Goal: Check status: Check status

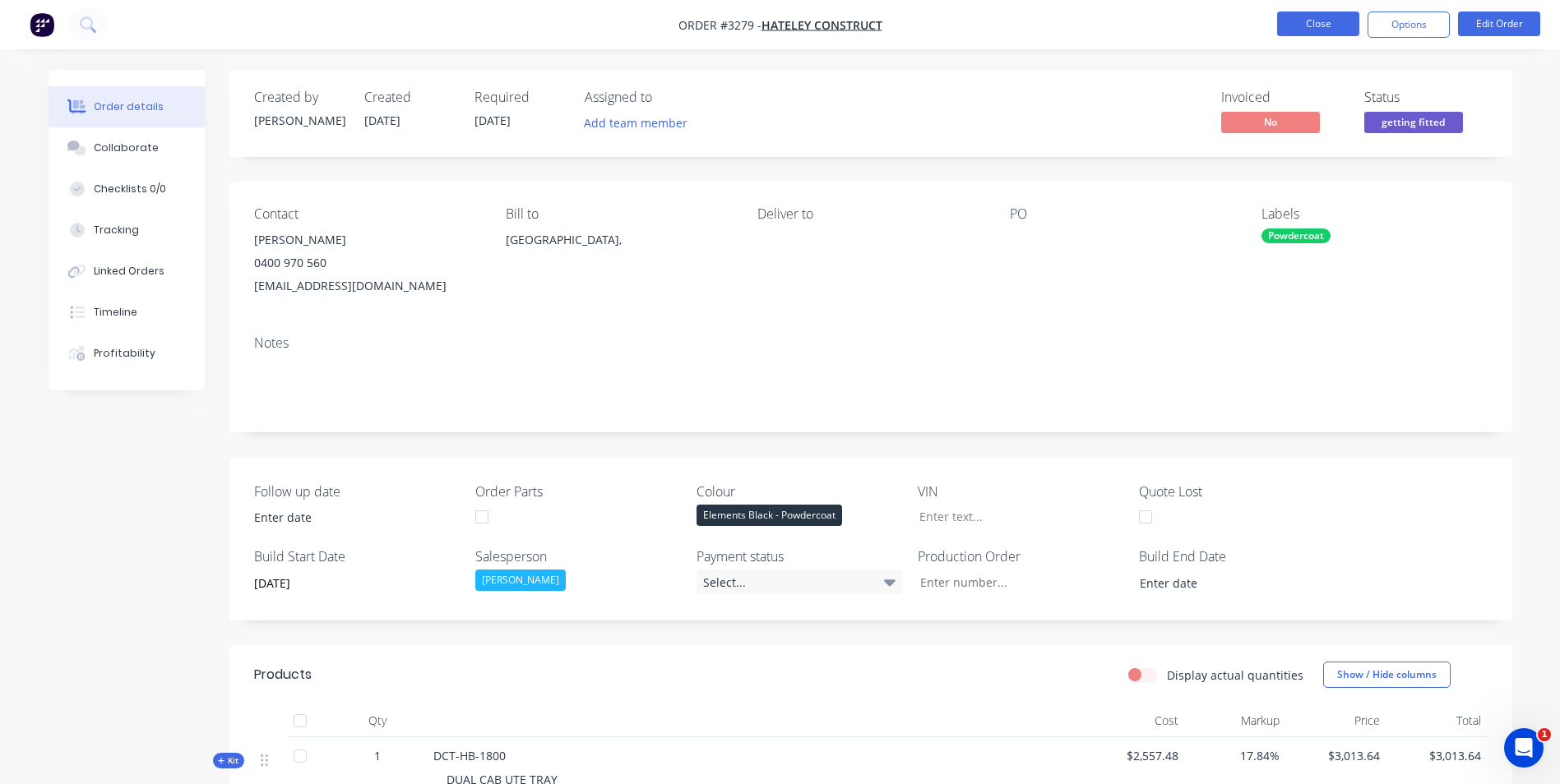
click at [1326, 25] on button "Close" at bounding box center [1317, 24] width 82 height 25
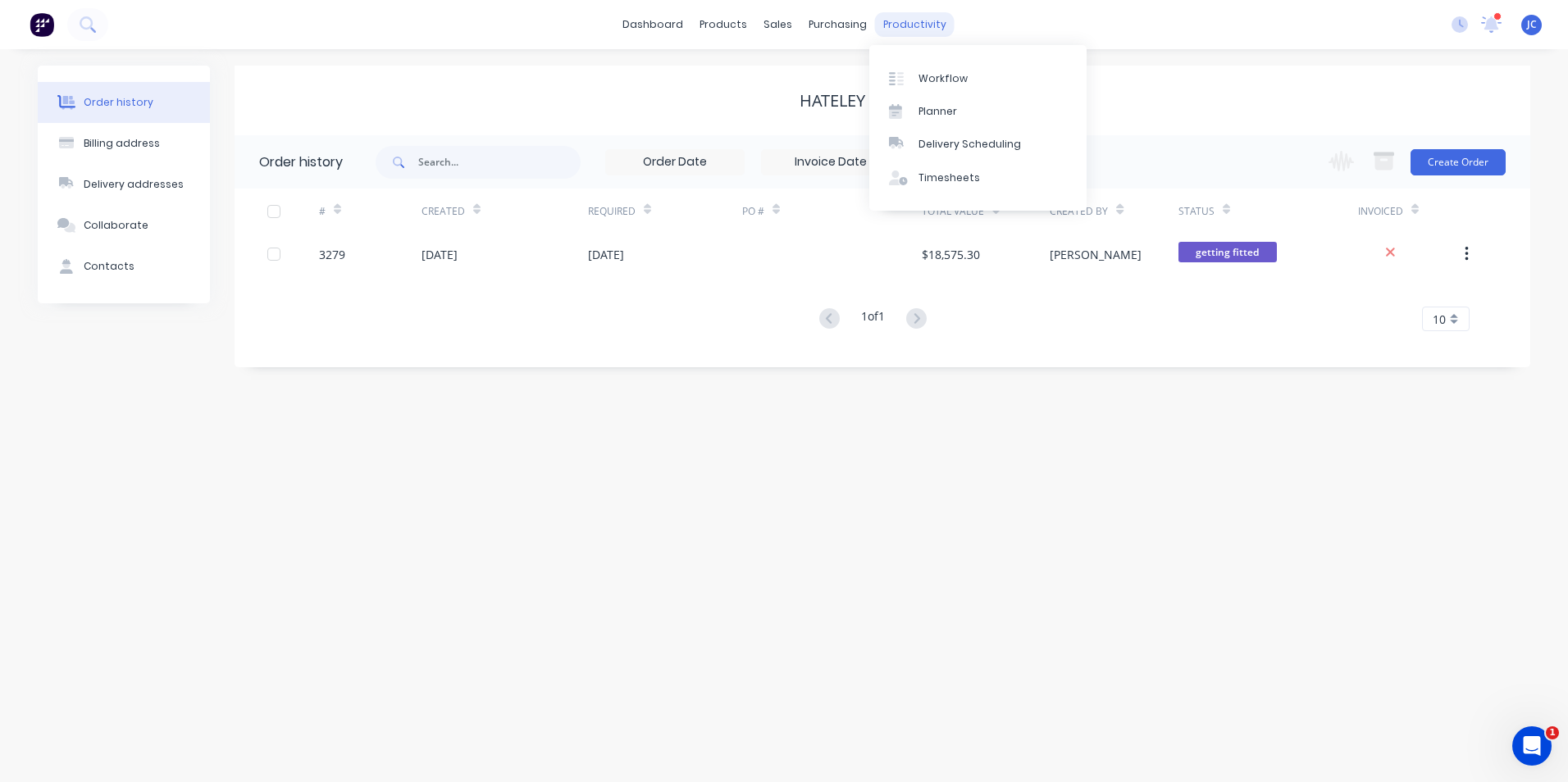
click at [910, 22] on div "productivity" at bounding box center [915, 25] width 80 height 25
click at [971, 73] on link "Workflow" at bounding box center [978, 78] width 217 height 33
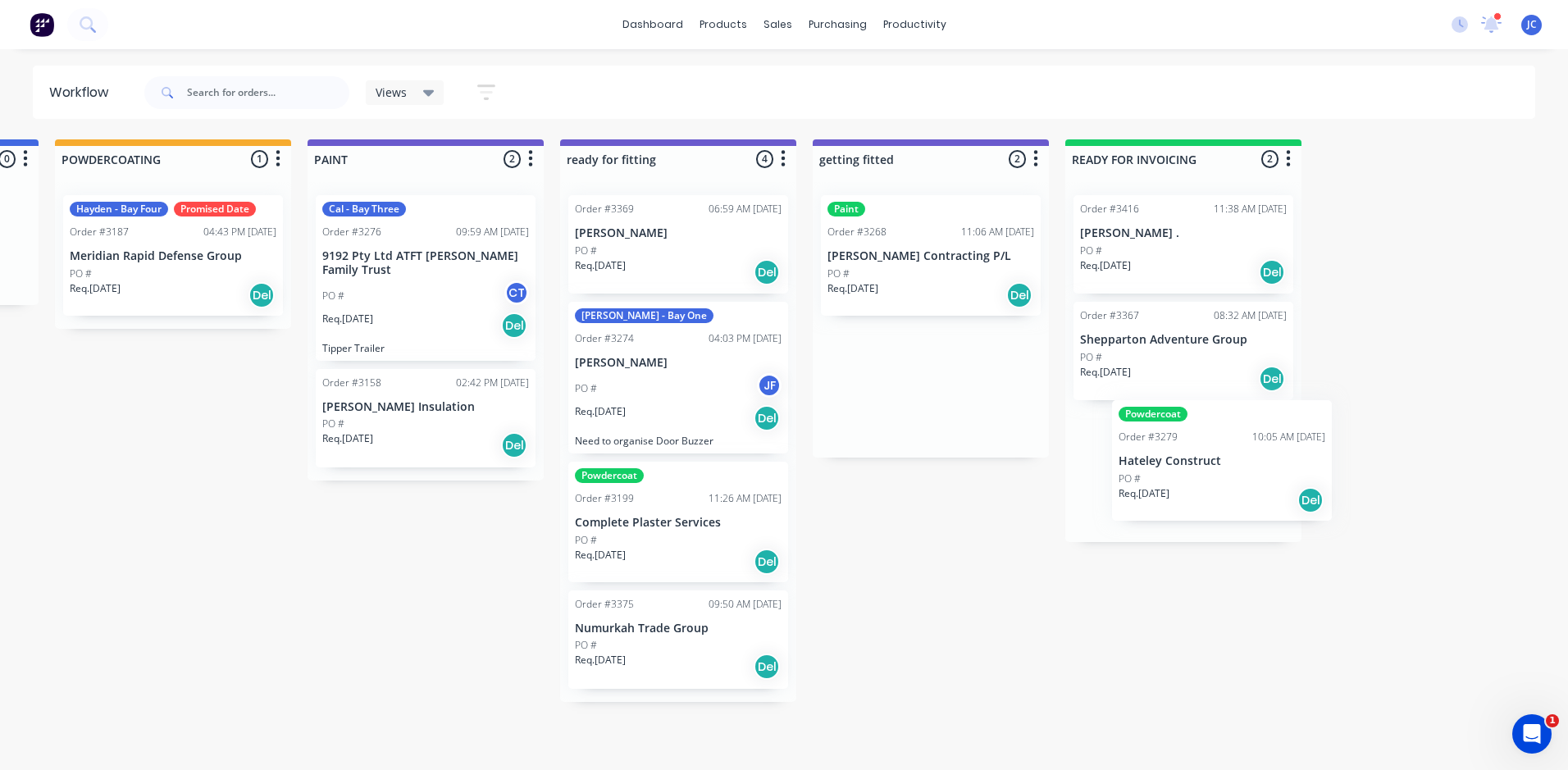
scroll to position [0, 3518]
drag, startPoint x: 937, startPoint y: 410, endPoint x: 1188, endPoint y: 485, distance: 262.0
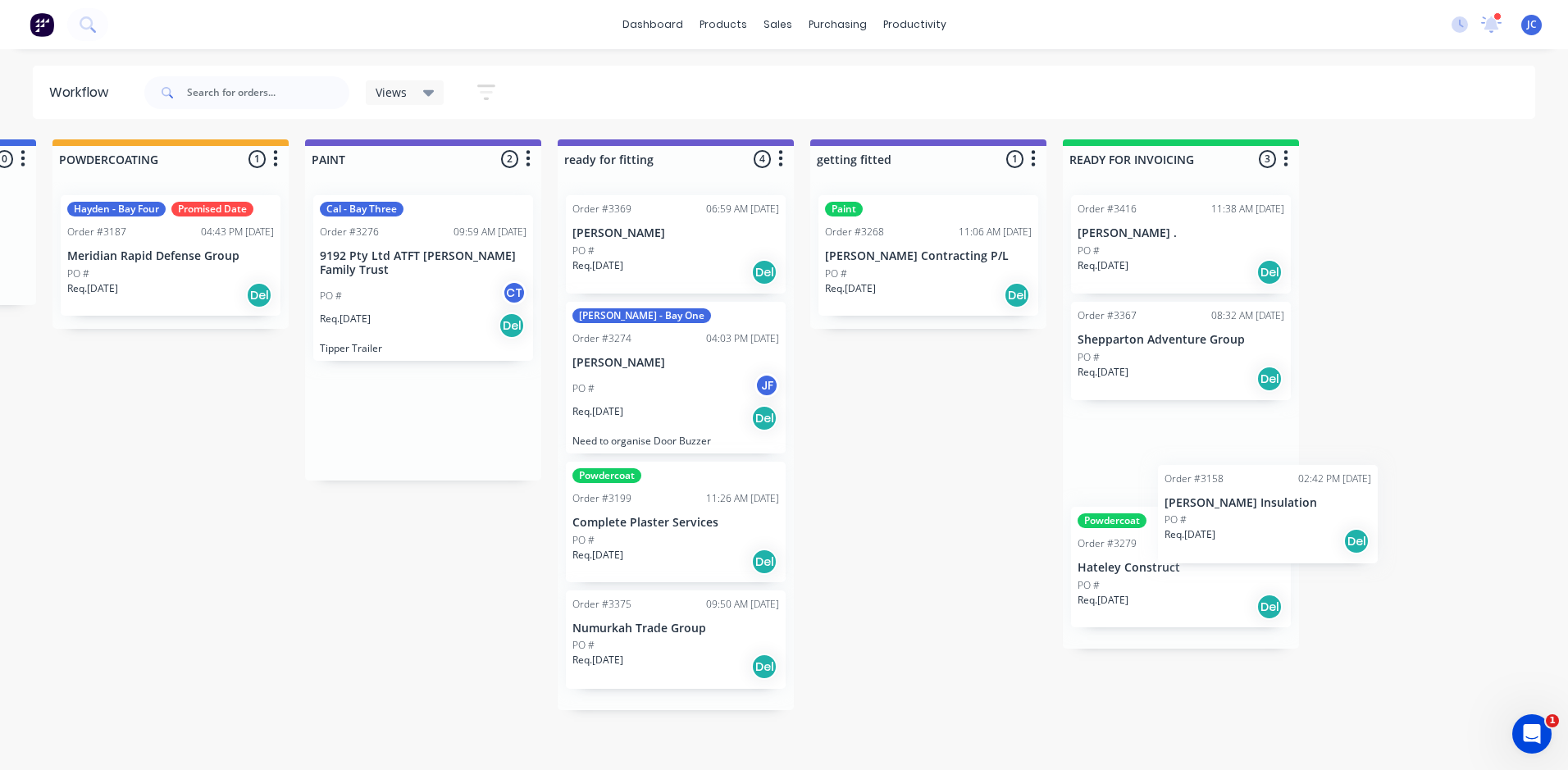
scroll to position [0, 3544]
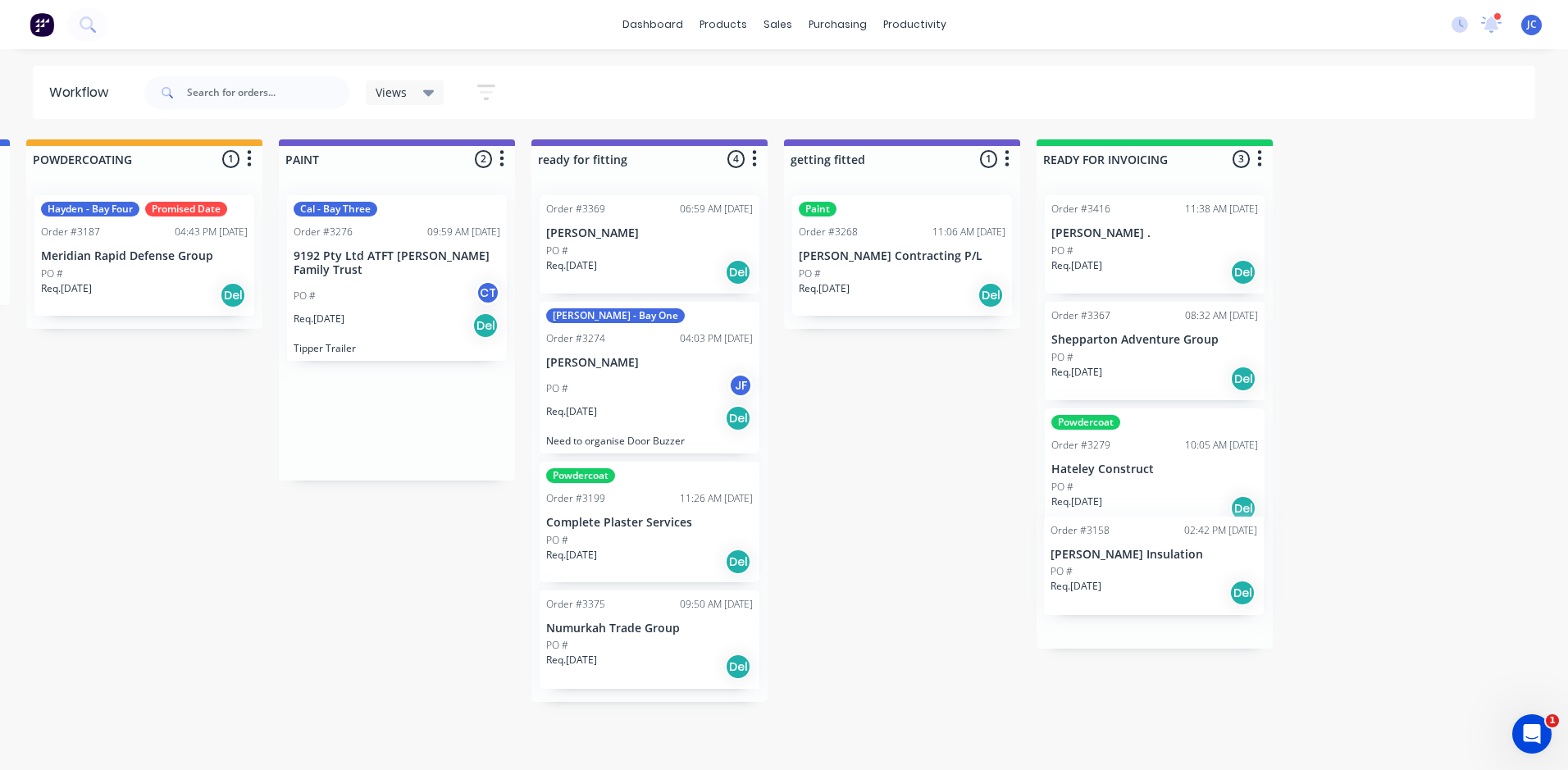
drag, startPoint x: 431, startPoint y: 434, endPoint x: 1185, endPoint y: 591, distance: 770.2
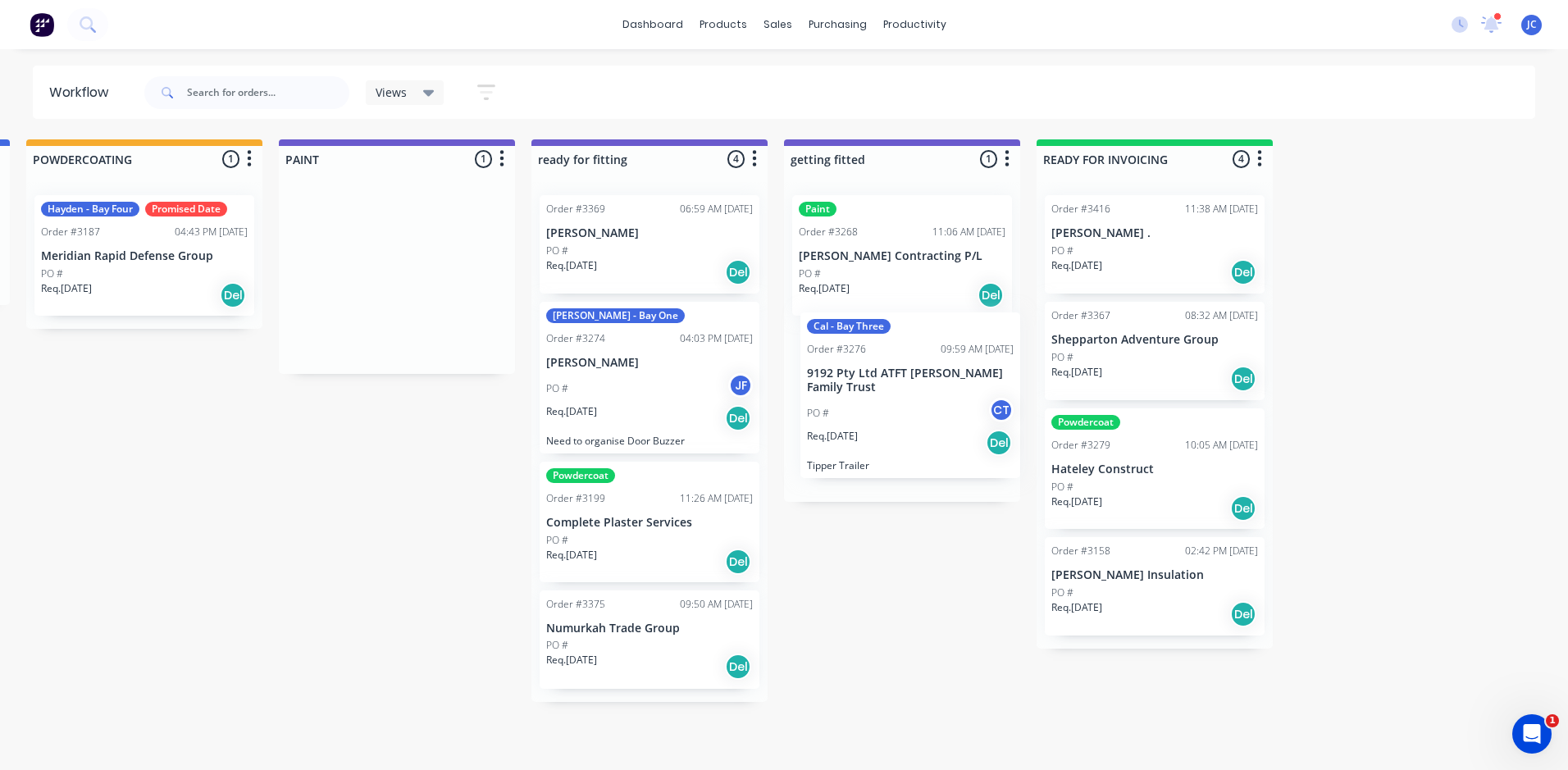
drag, startPoint x: 378, startPoint y: 295, endPoint x: 919, endPoint y: 414, distance: 553.9
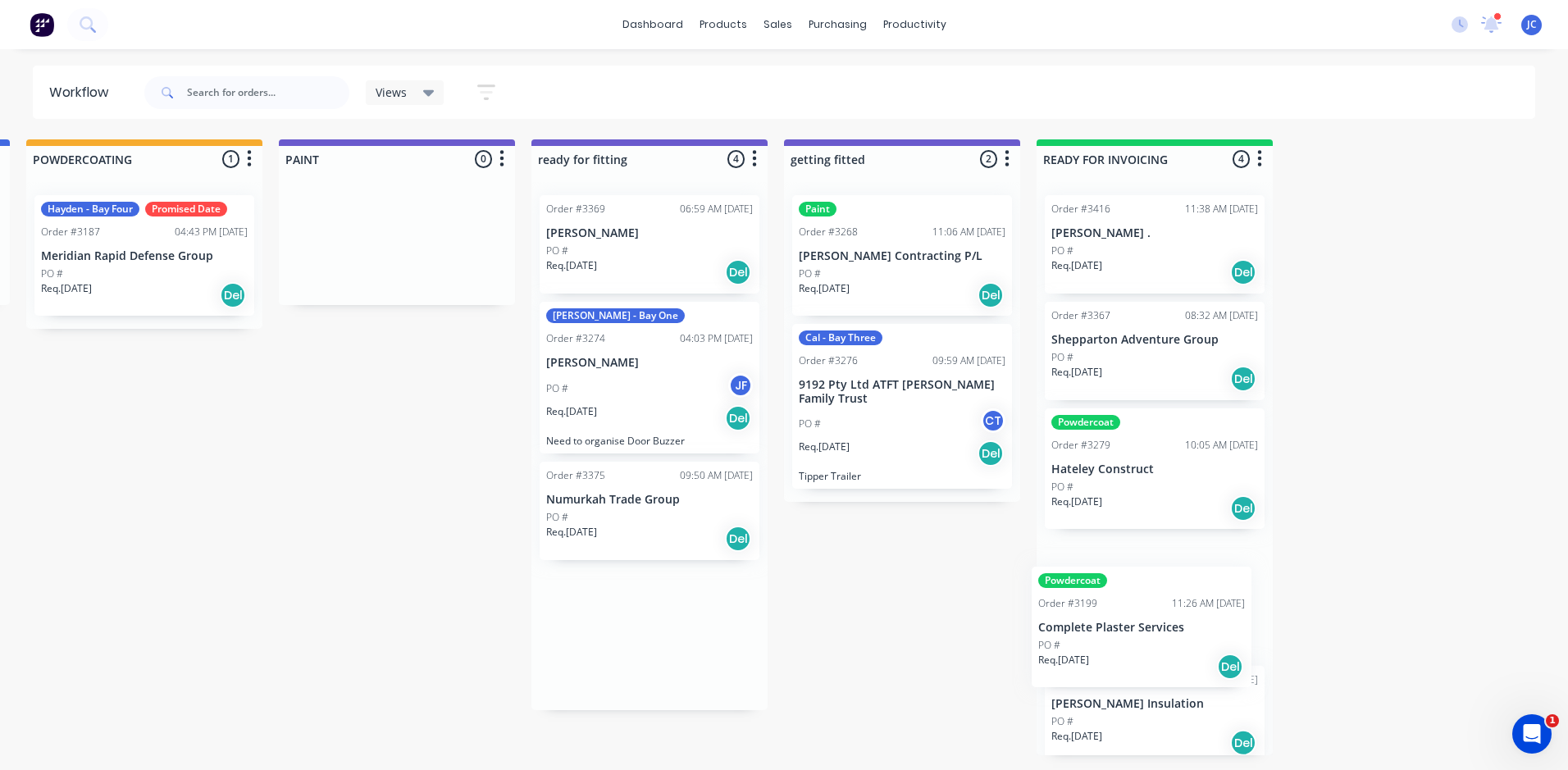
scroll to position [18, 0]
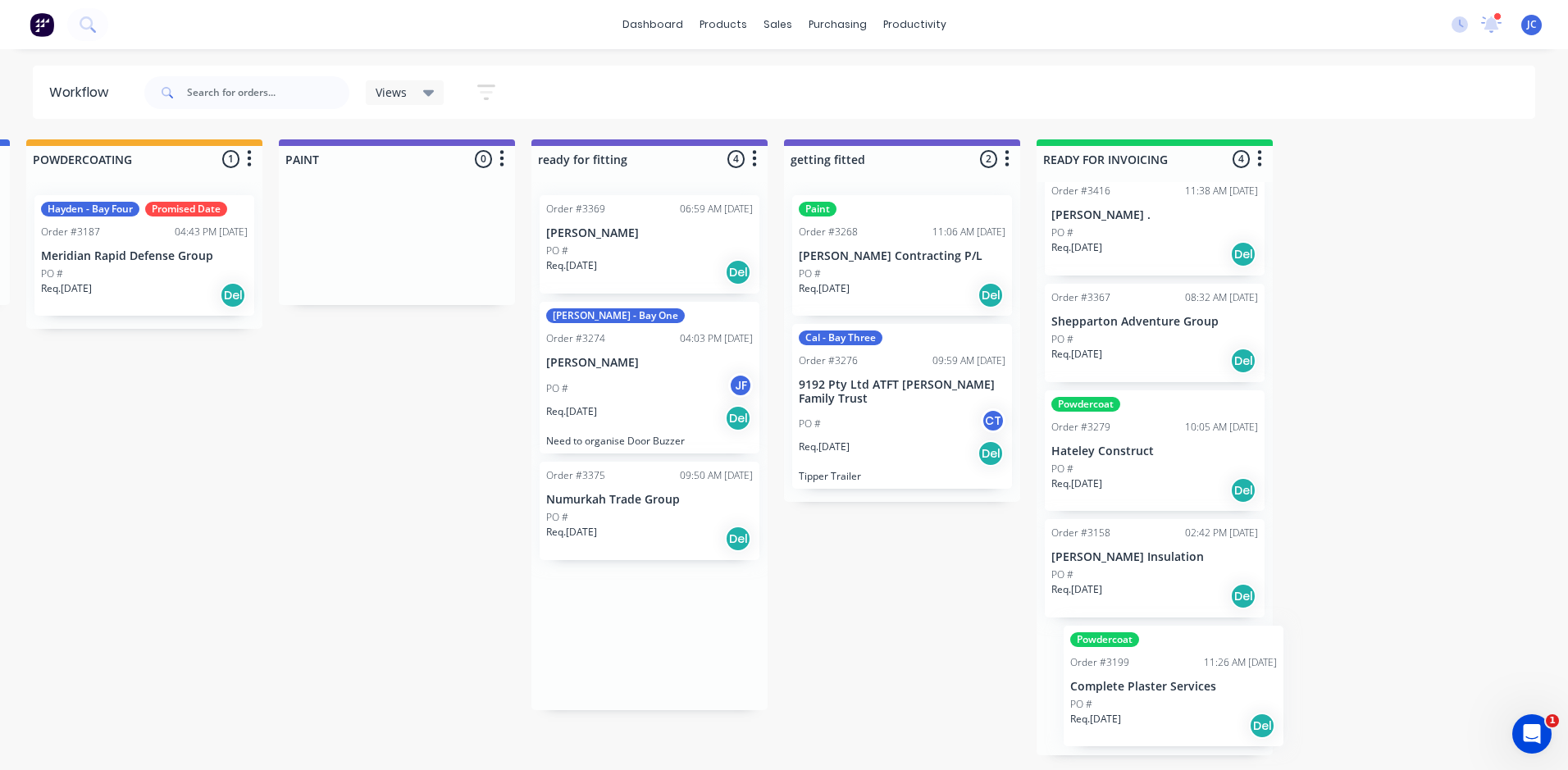
drag, startPoint x: 631, startPoint y: 546, endPoint x: 1132, endPoint y: 702, distance: 524.7
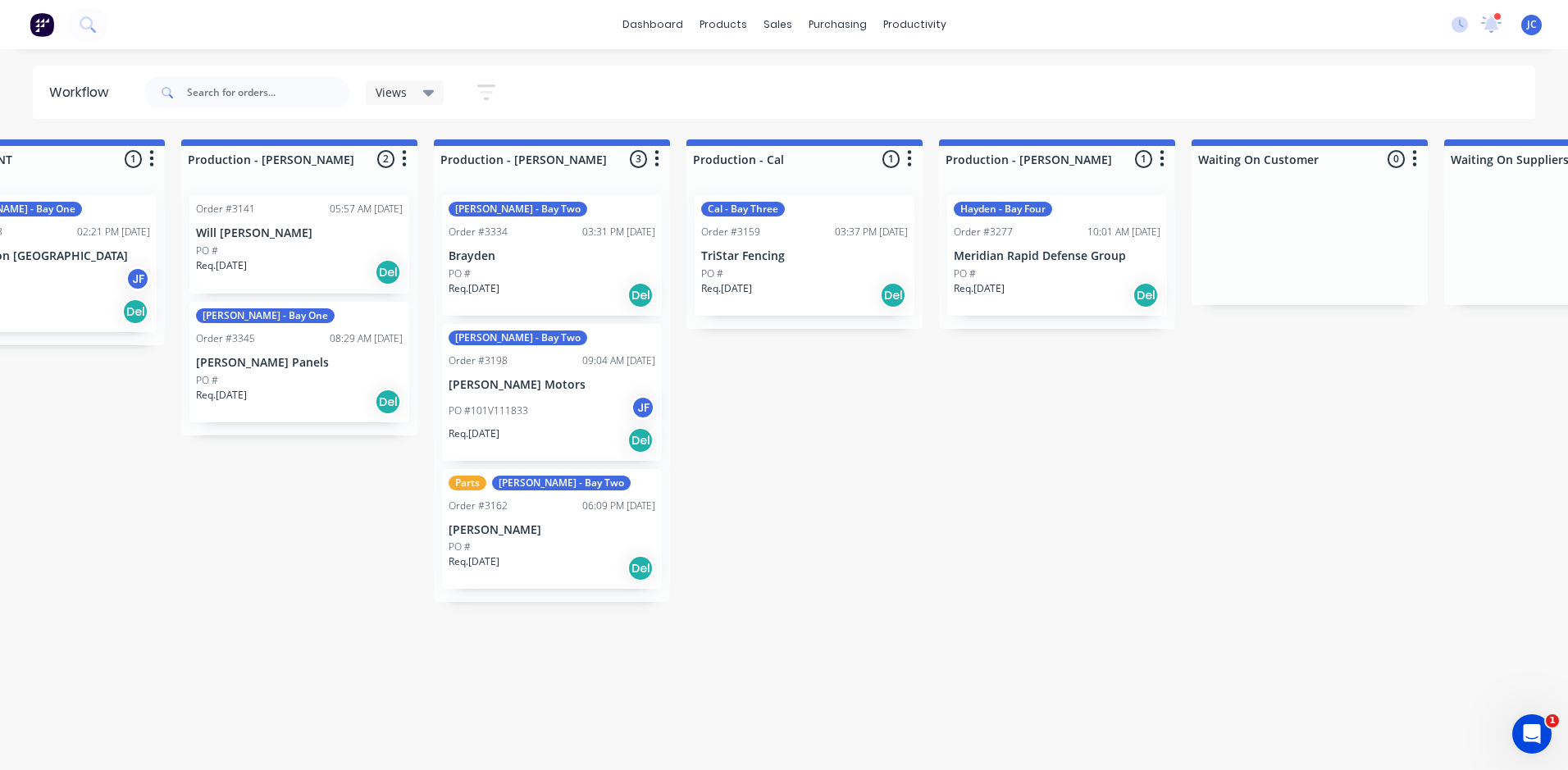
scroll to position [0, 1652]
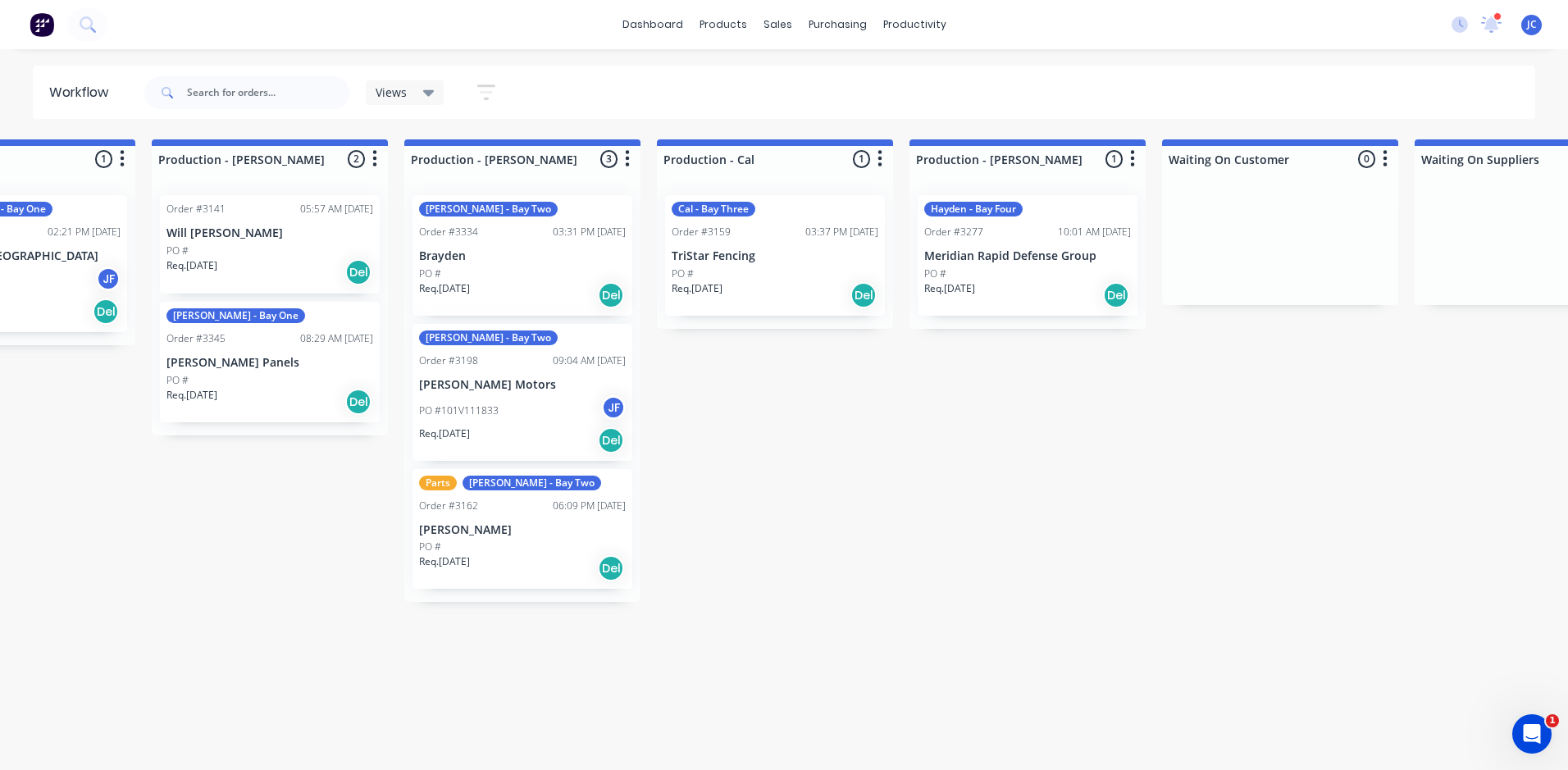
click at [288, 386] on div "Order #3141 05:57 AM [DATE] Will [PERSON_NAME] PO # Req. [DATE] Del [PERSON_NAM…" at bounding box center [270, 309] width 236 height 254
click at [815, 71] on div "Sales Orders" at bounding box center [838, 78] width 67 height 14
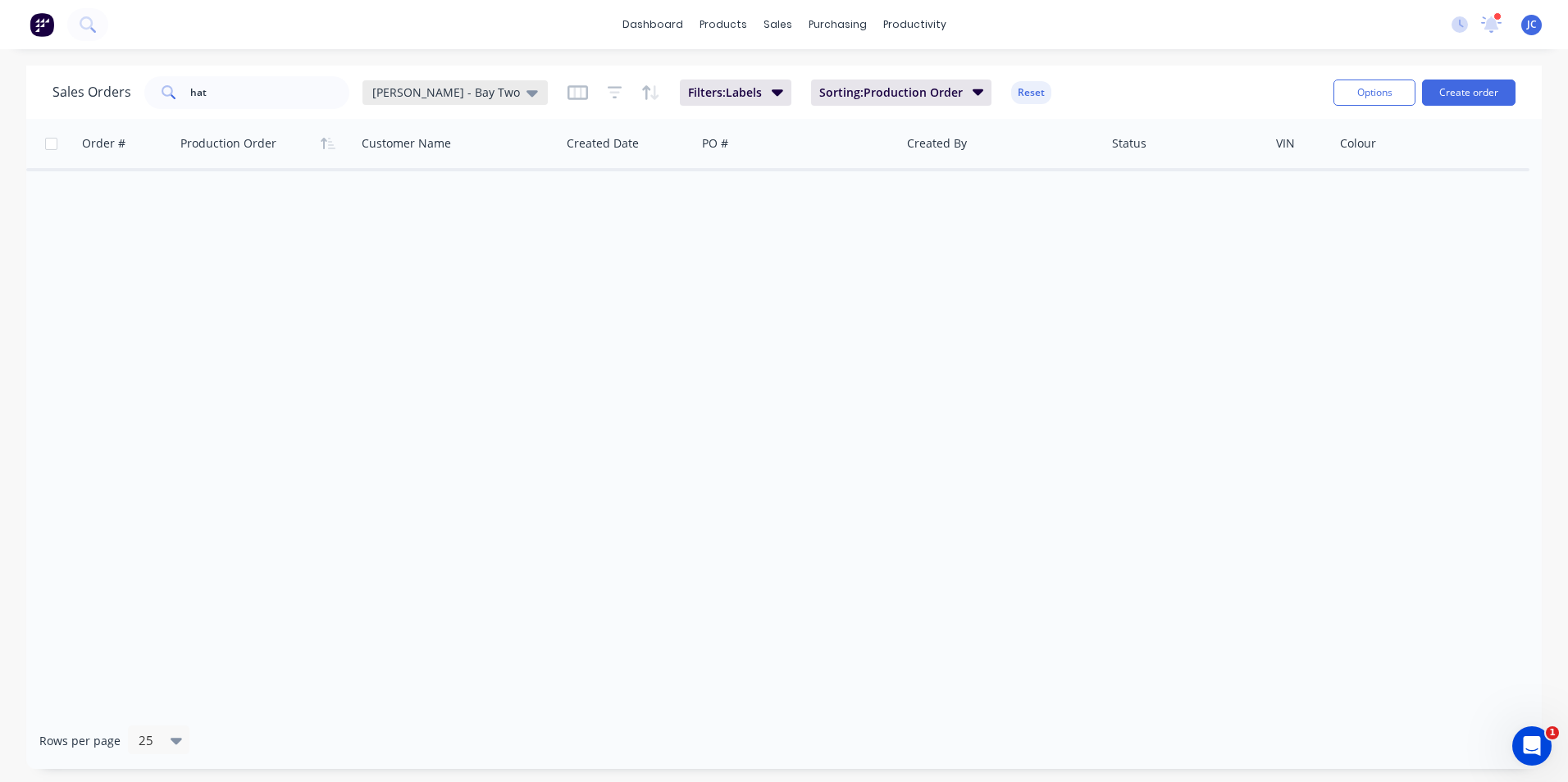
click at [443, 92] on span "[PERSON_NAME] - Bay Two" at bounding box center [446, 92] width 148 height 17
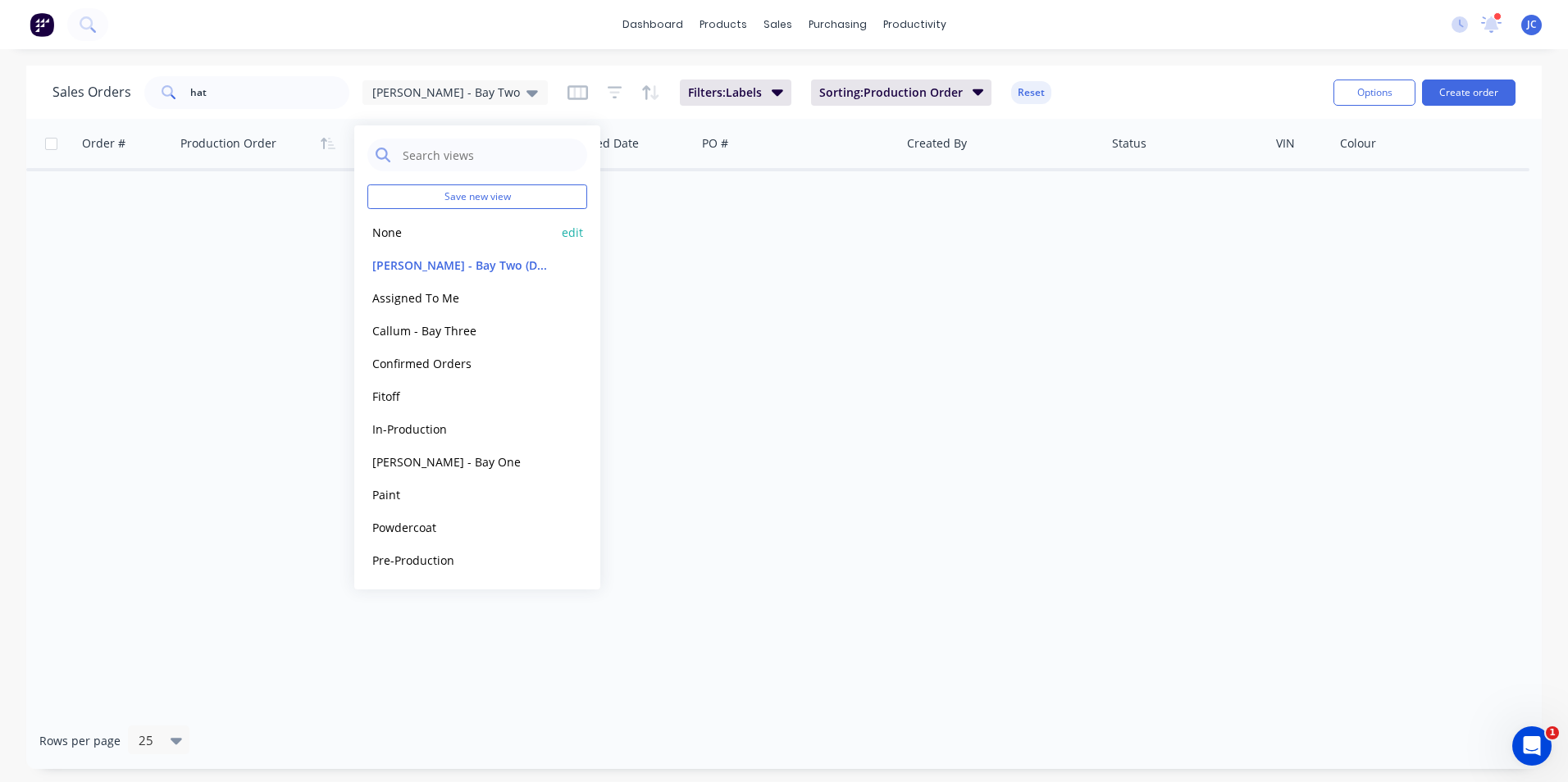
click at [432, 243] on div "None edit" at bounding box center [477, 232] width 220 height 33
click at [428, 233] on button "None" at bounding box center [460, 232] width 187 height 19
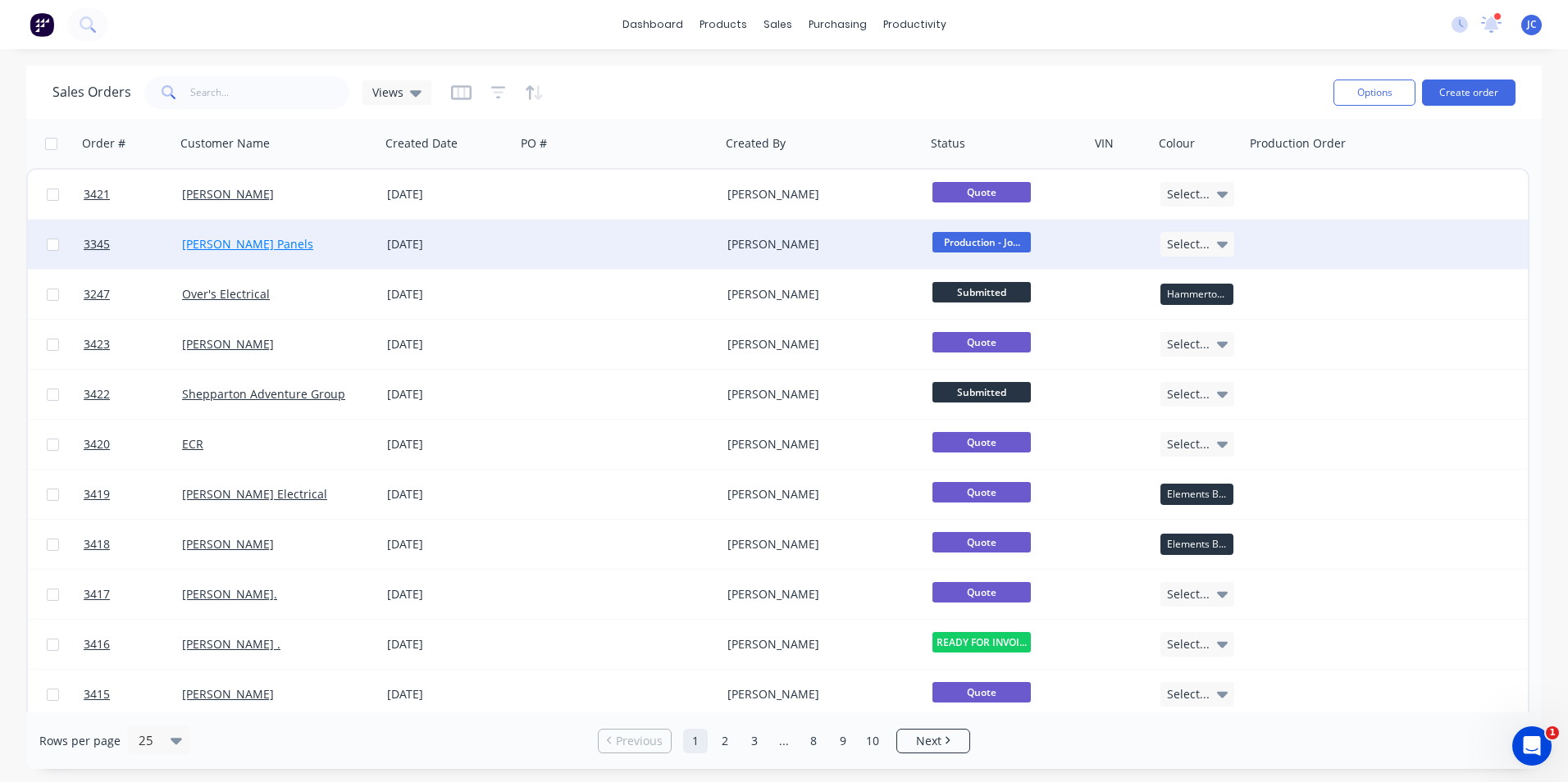
click at [221, 243] on link "[PERSON_NAME] Panels" at bounding box center [247, 244] width 132 height 15
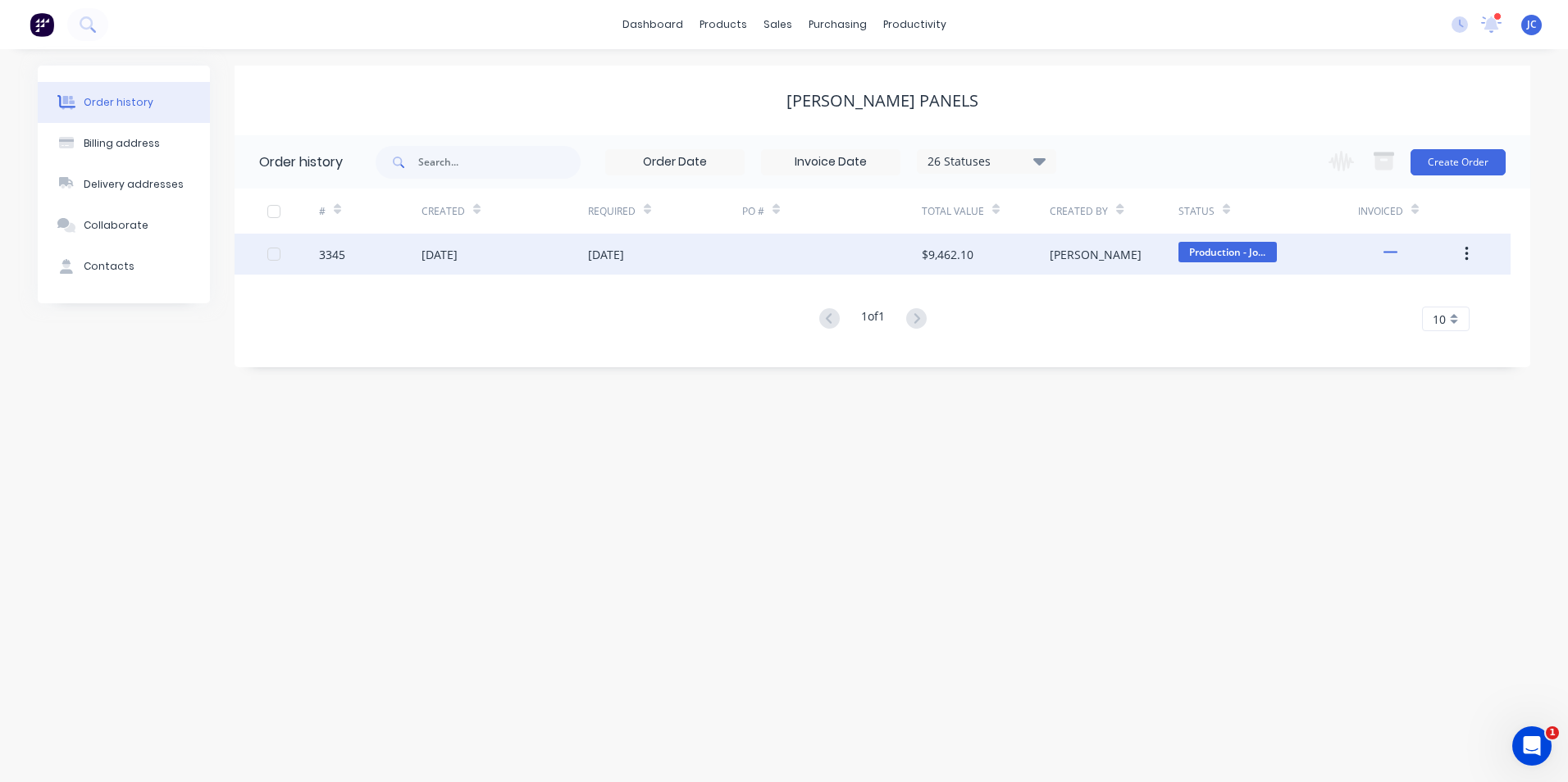
click at [964, 260] on div "$9,462.10" at bounding box center [947, 255] width 52 height 17
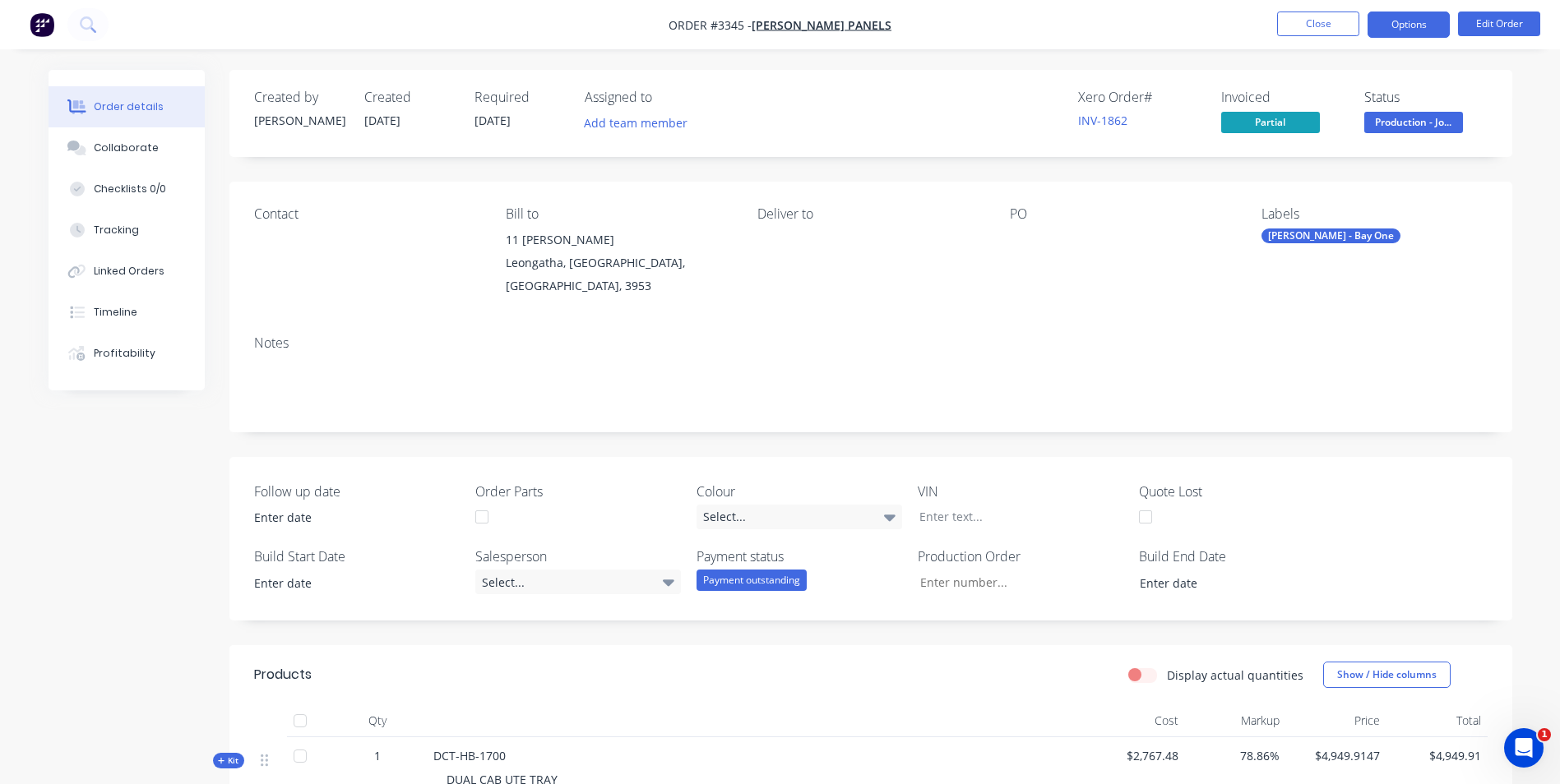
click at [1406, 25] on button "Options" at bounding box center [1408, 24] width 82 height 26
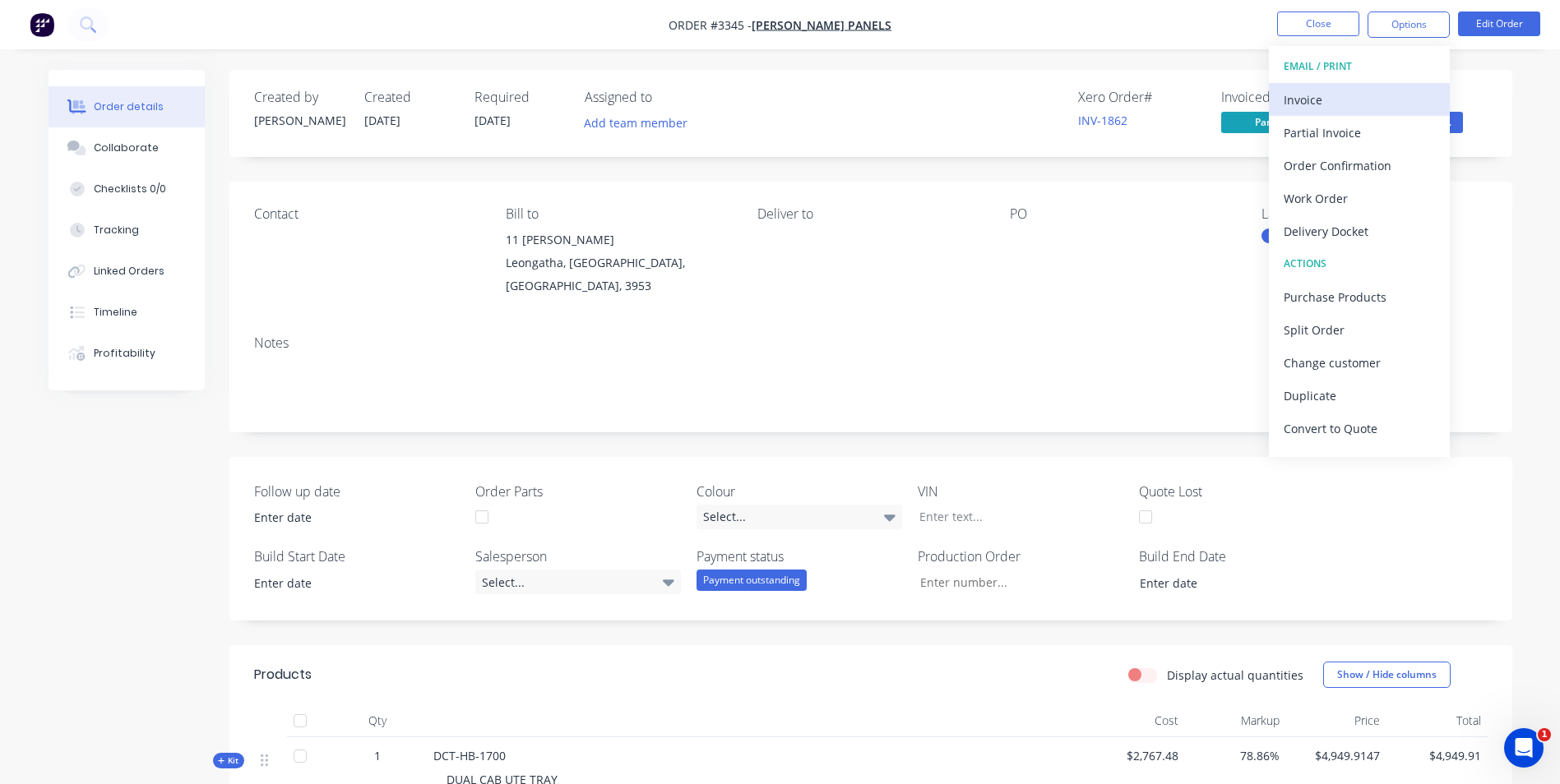
click at [1357, 100] on div "Invoice" at bounding box center [1359, 99] width 151 height 24
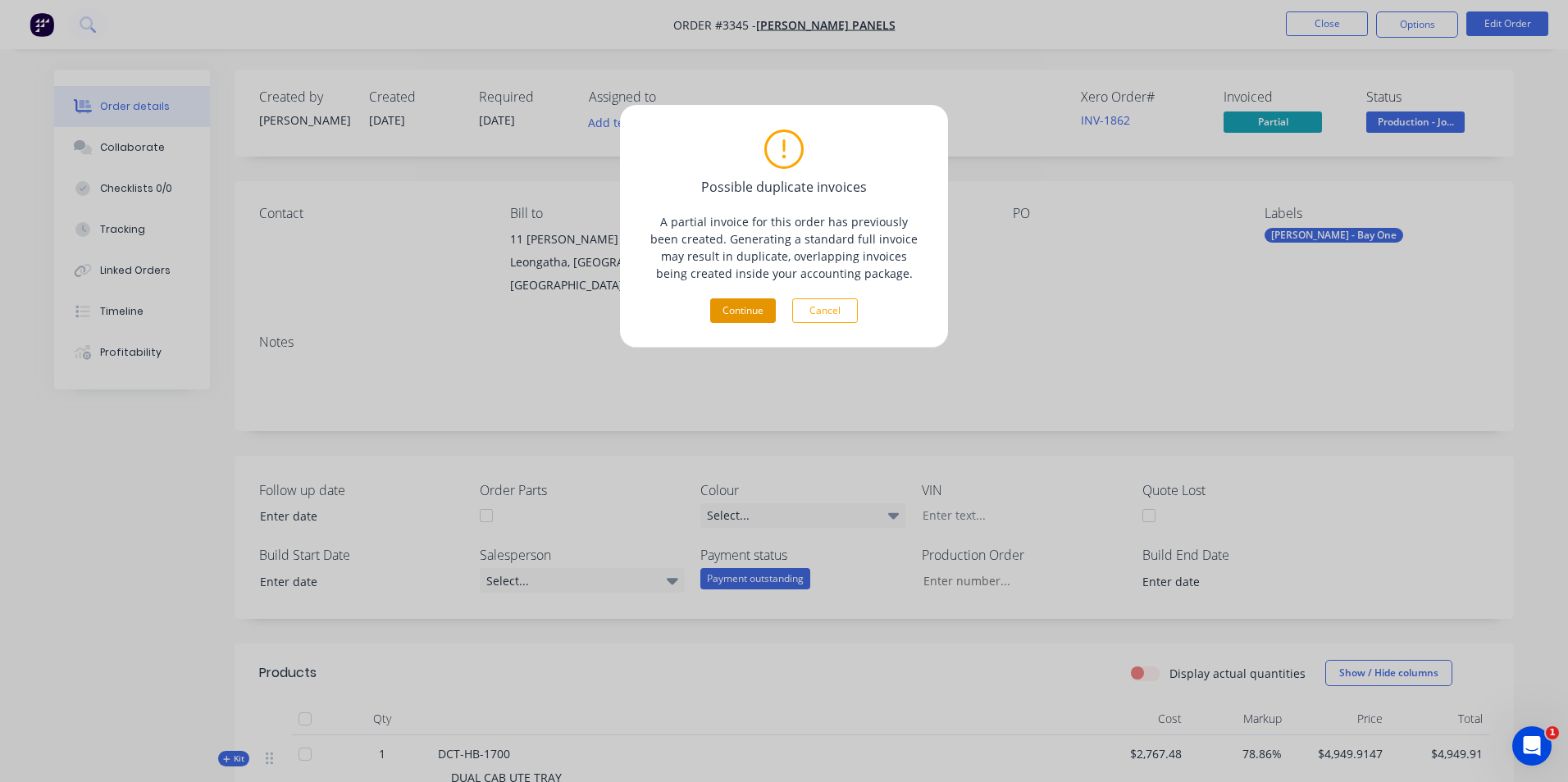
click at [752, 305] on button "Continue" at bounding box center [743, 311] width 65 height 25
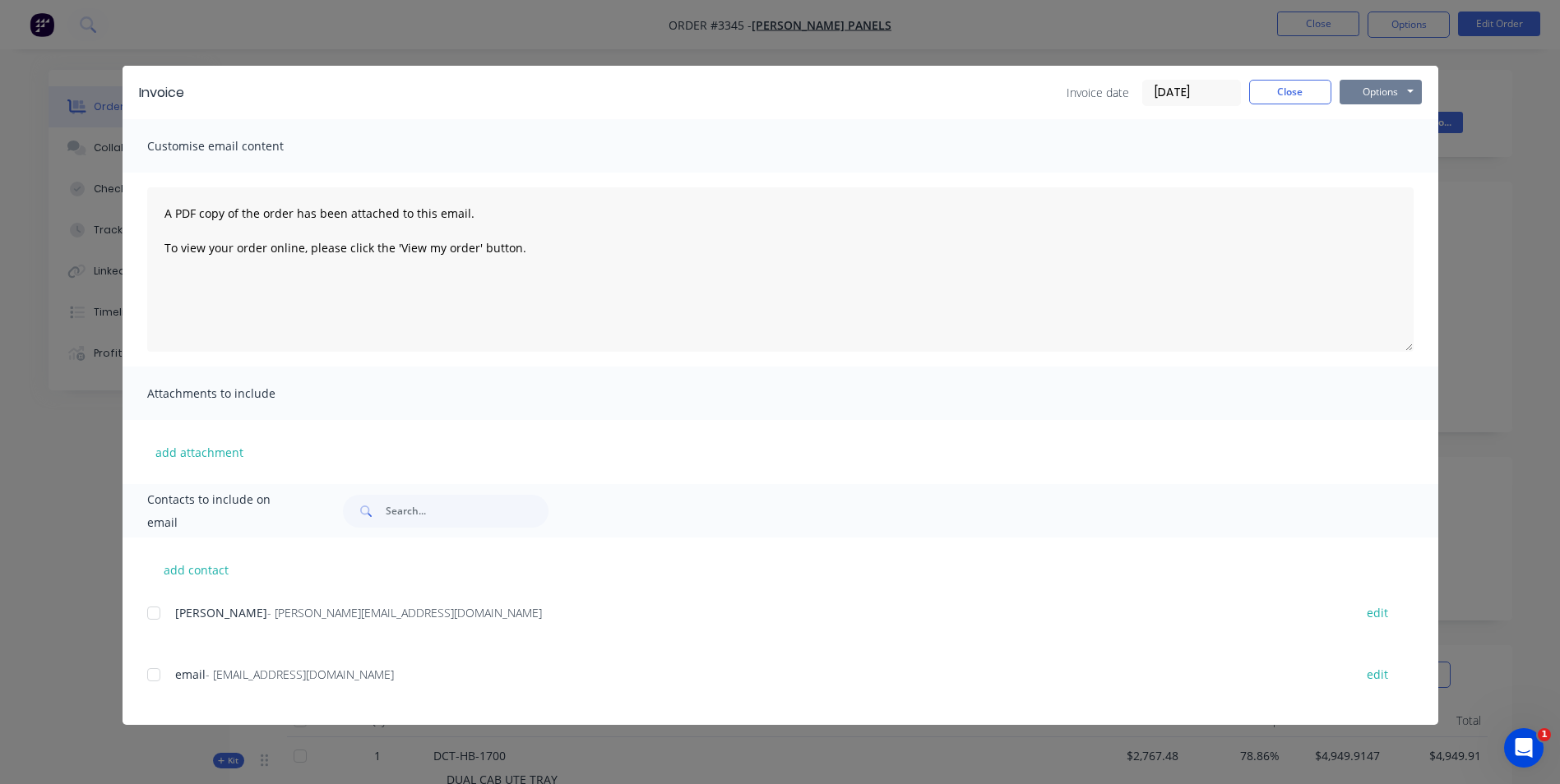
click at [1409, 93] on button "Options" at bounding box center [1380, 92] width 82 height 25
click at [1372, 144] on button "Print" at bounding box center [1391, 148] width 105 height 27
click at [1270, 104] on div "Invoice date [DATE] Close Options Preview Print Email" at bounding box center [1244, 92] width 356 height 26
click at [1287, 96] on button "Close" at bounding box center [1289, 92] width 82 height 25
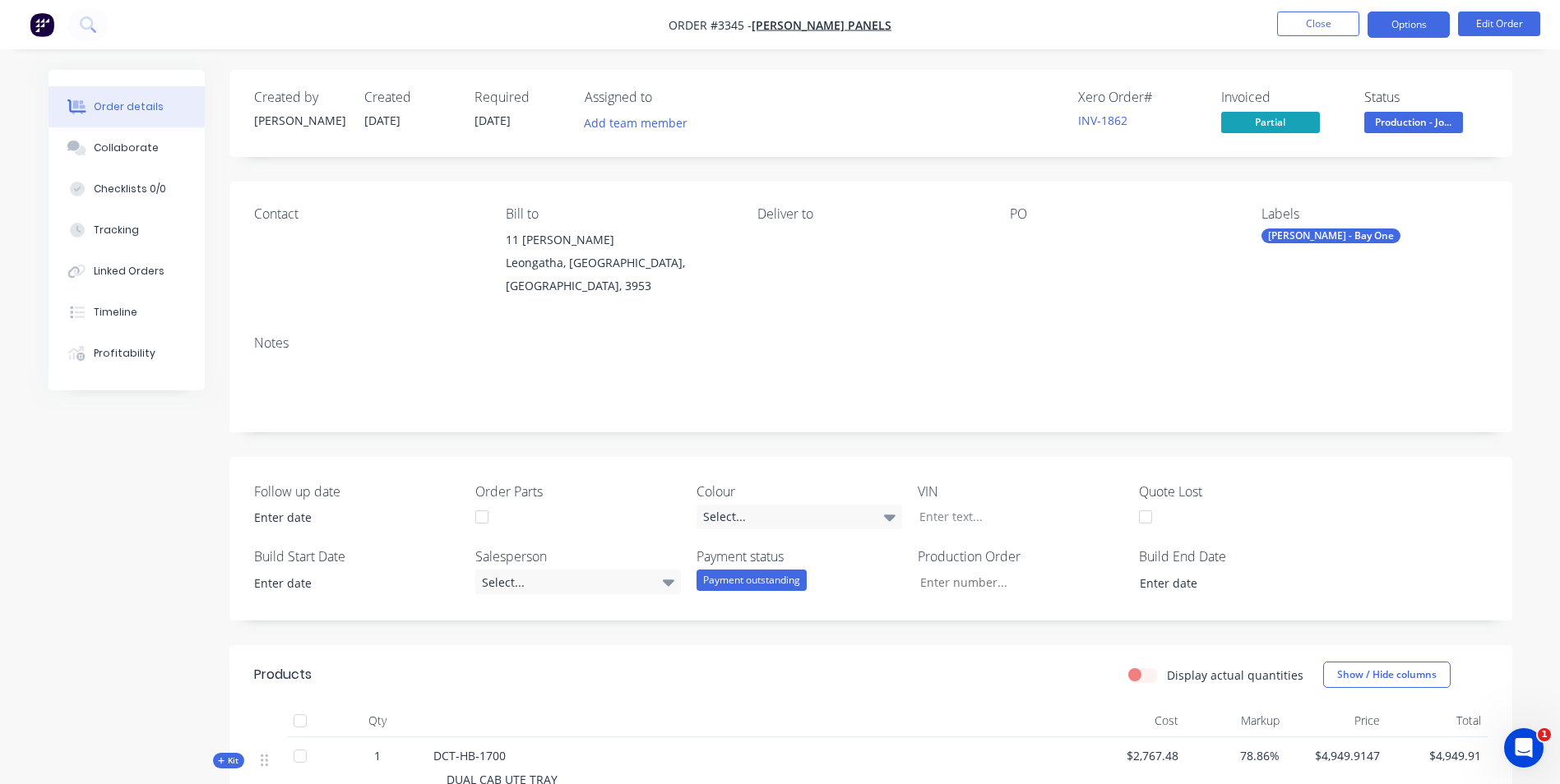
click at [1393, 23] on button "Options" at bounding box center [1408, 24] width 82 height 26
click at [1328, 26] on button "Close" at bounding box center [1317, 24] width 82 height 25
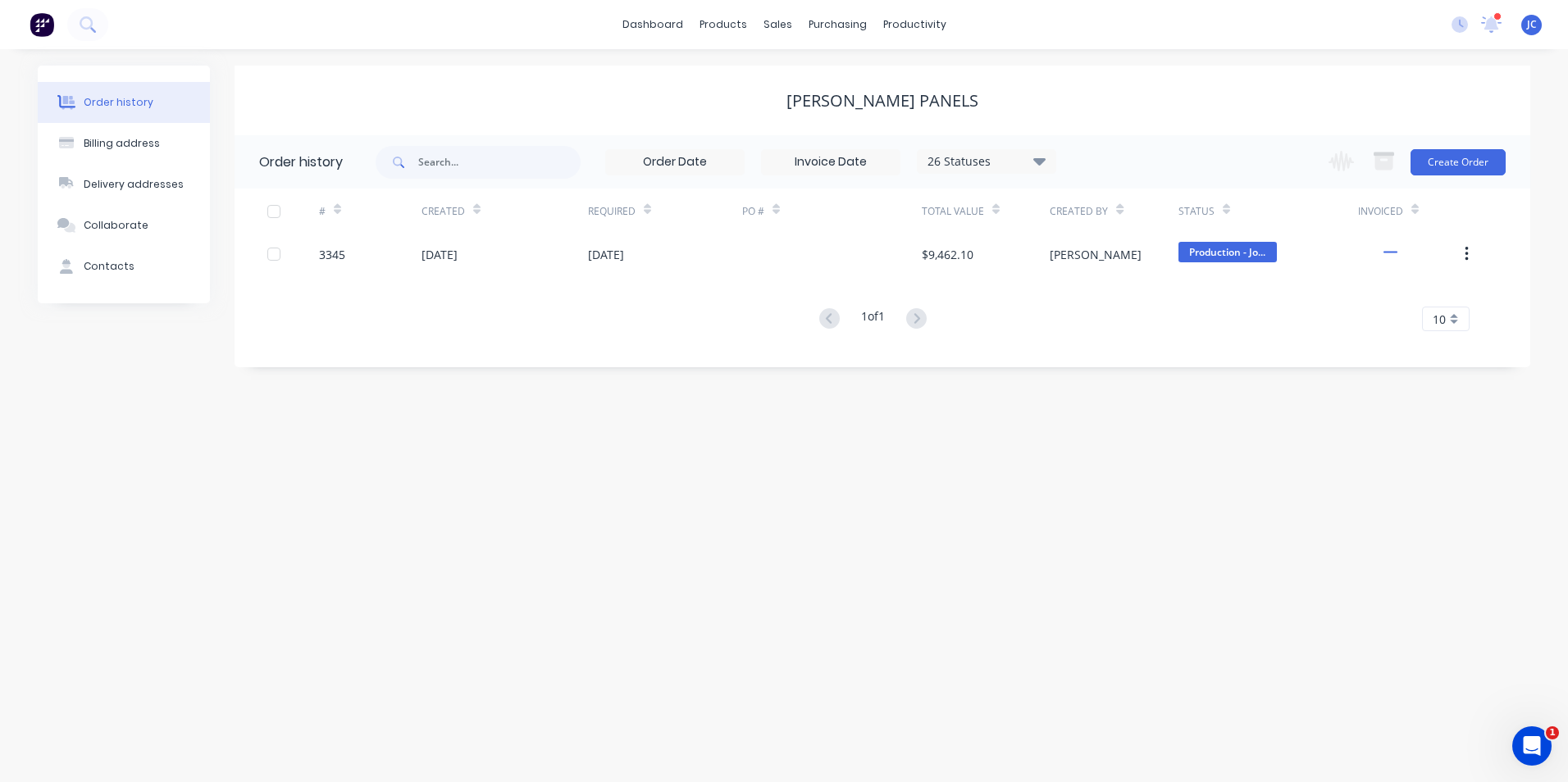
click at [92, 100] on div "Order history" at bounding box center [118, 102] width 70 height 14
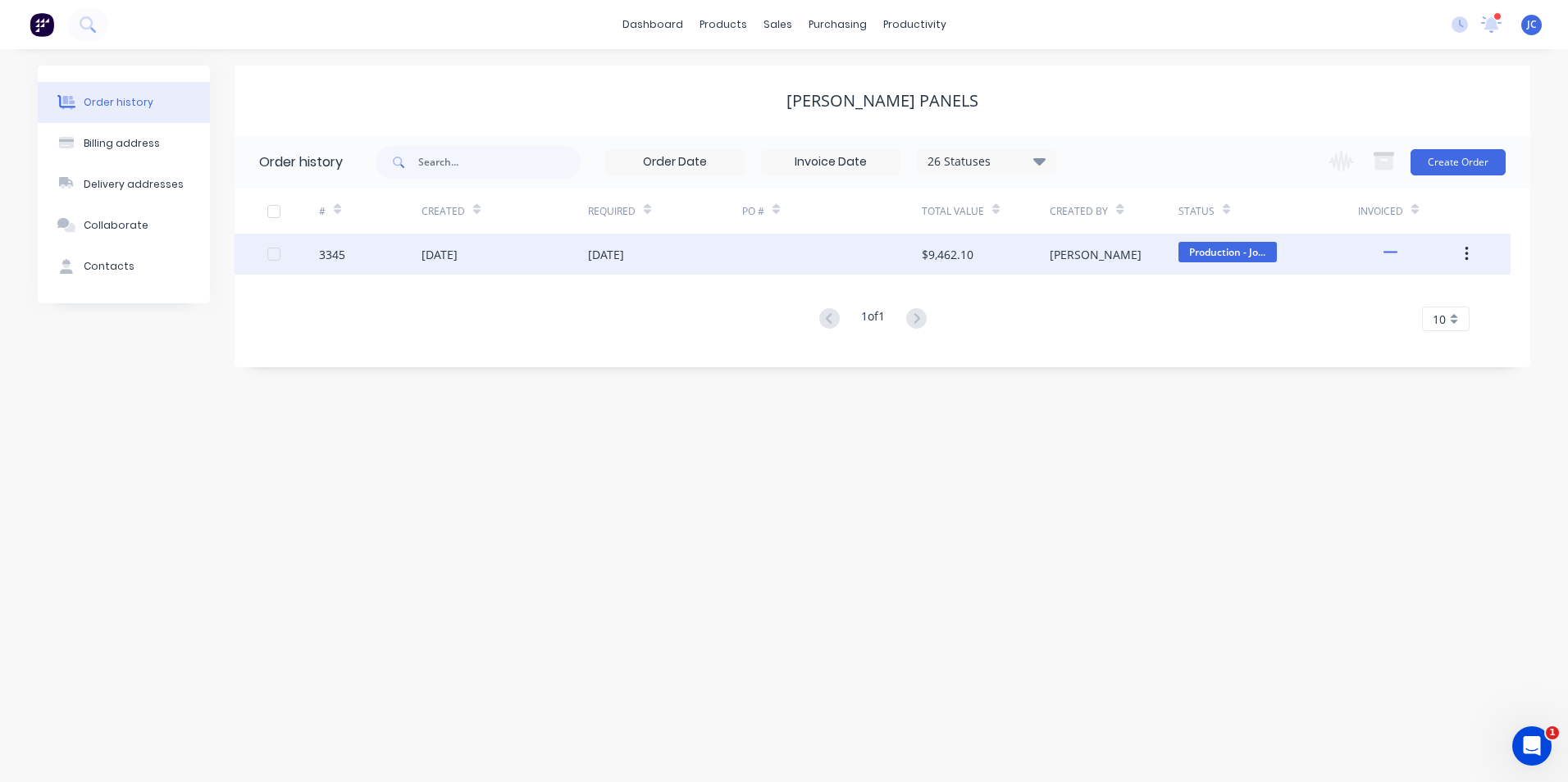
click at [677, 258] on div "[DATE]" at bounding box center [665, 254] width 154 height 41
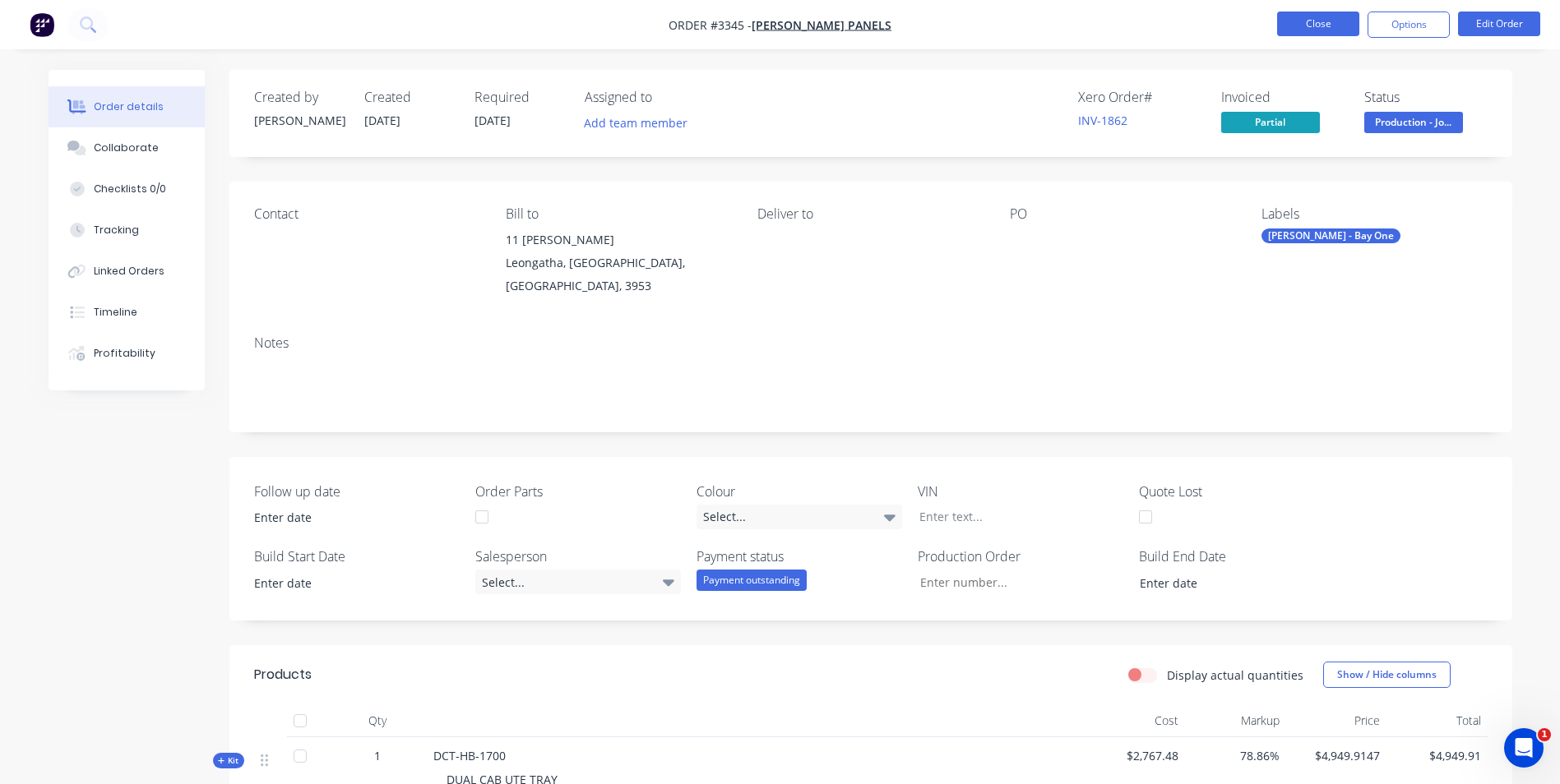
click at [1292, 19] on button "Close" at bounding box center [1317, 24] width 82 height 25
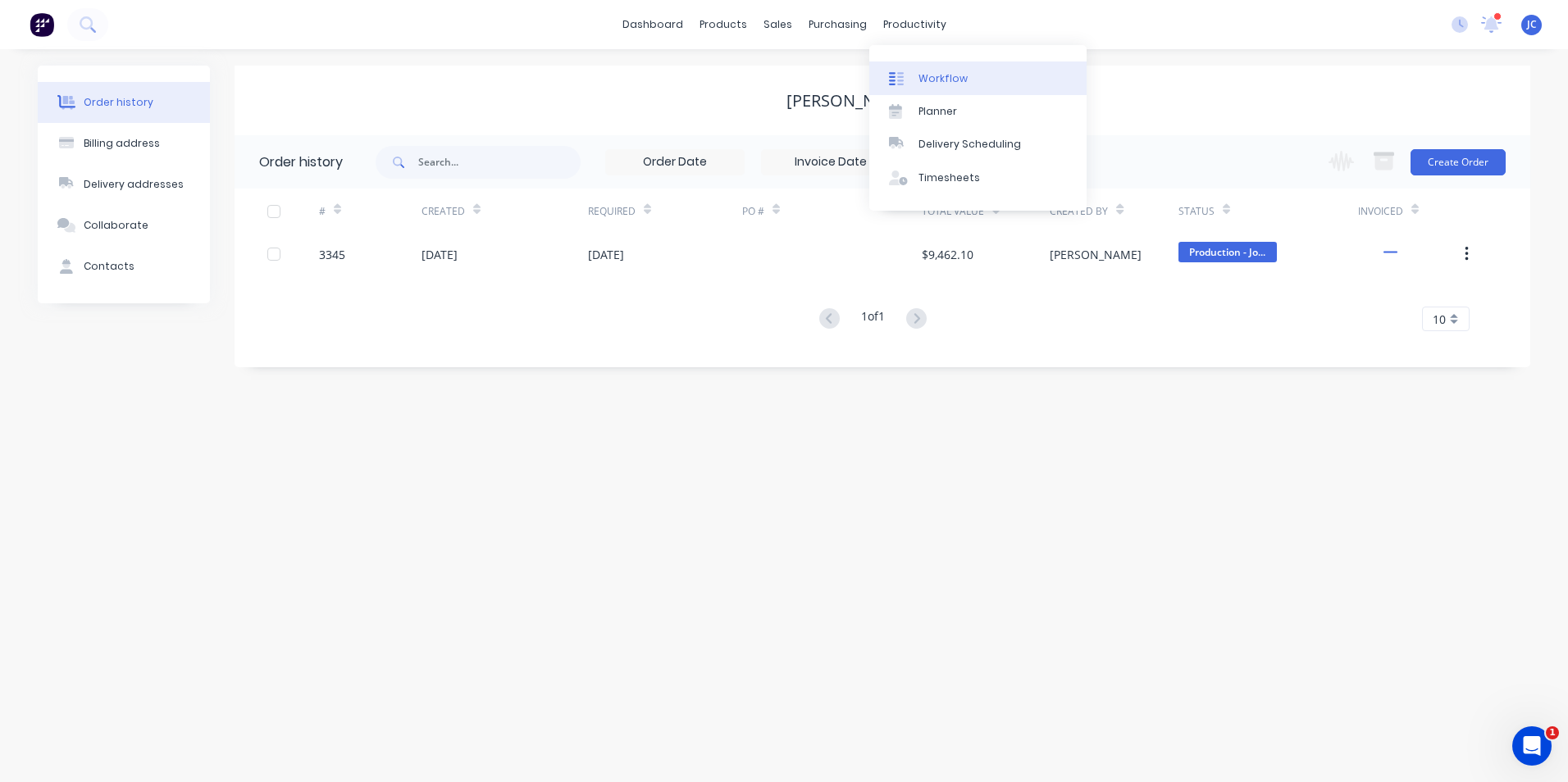
click at [945, 75] on div "Workflow" at bounding box center [943, 78] width 49 height 14
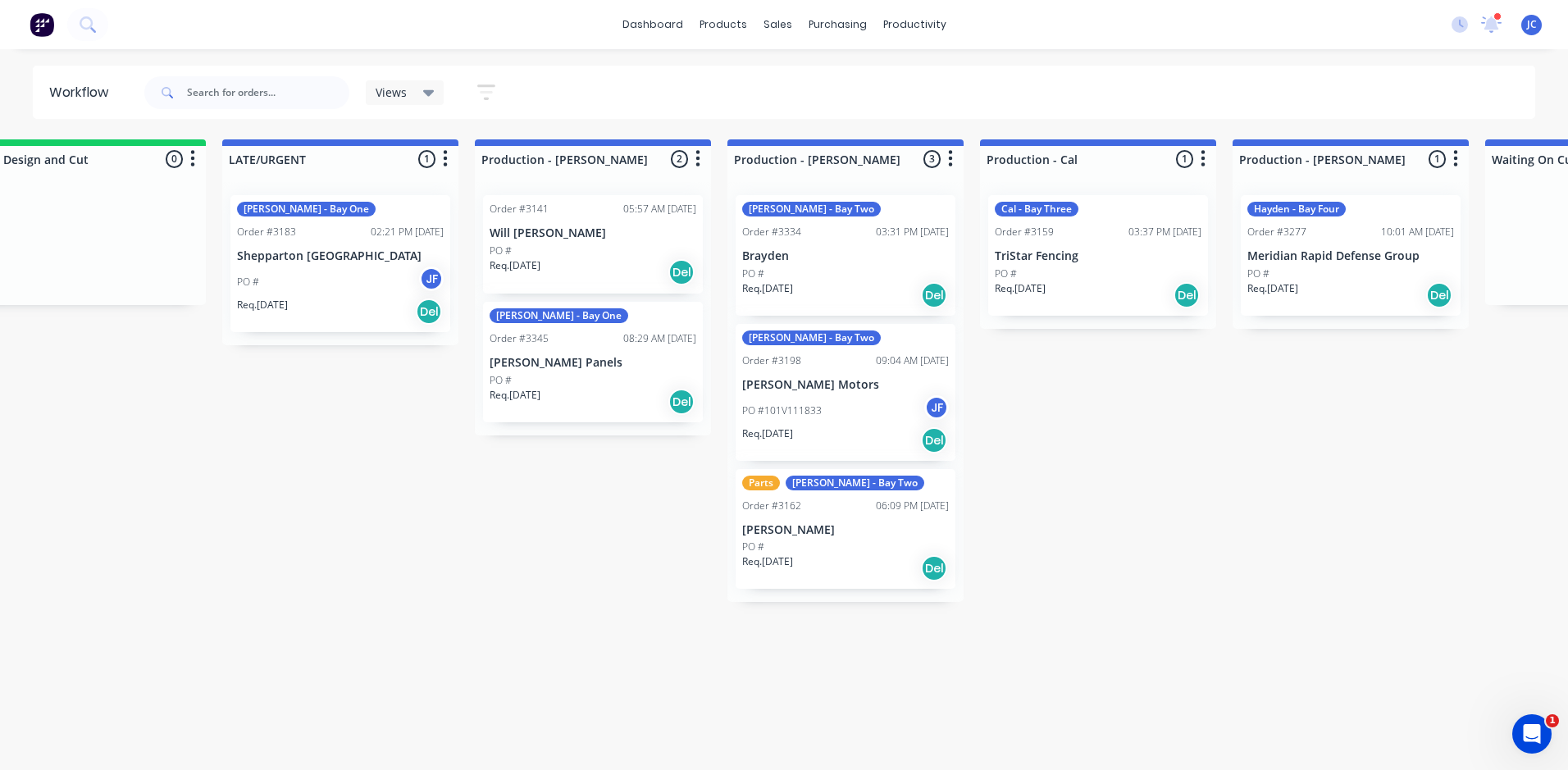
scroll to position [0, 1367]
